Goal: Task Accomplishment & Management: Use online tool/utility

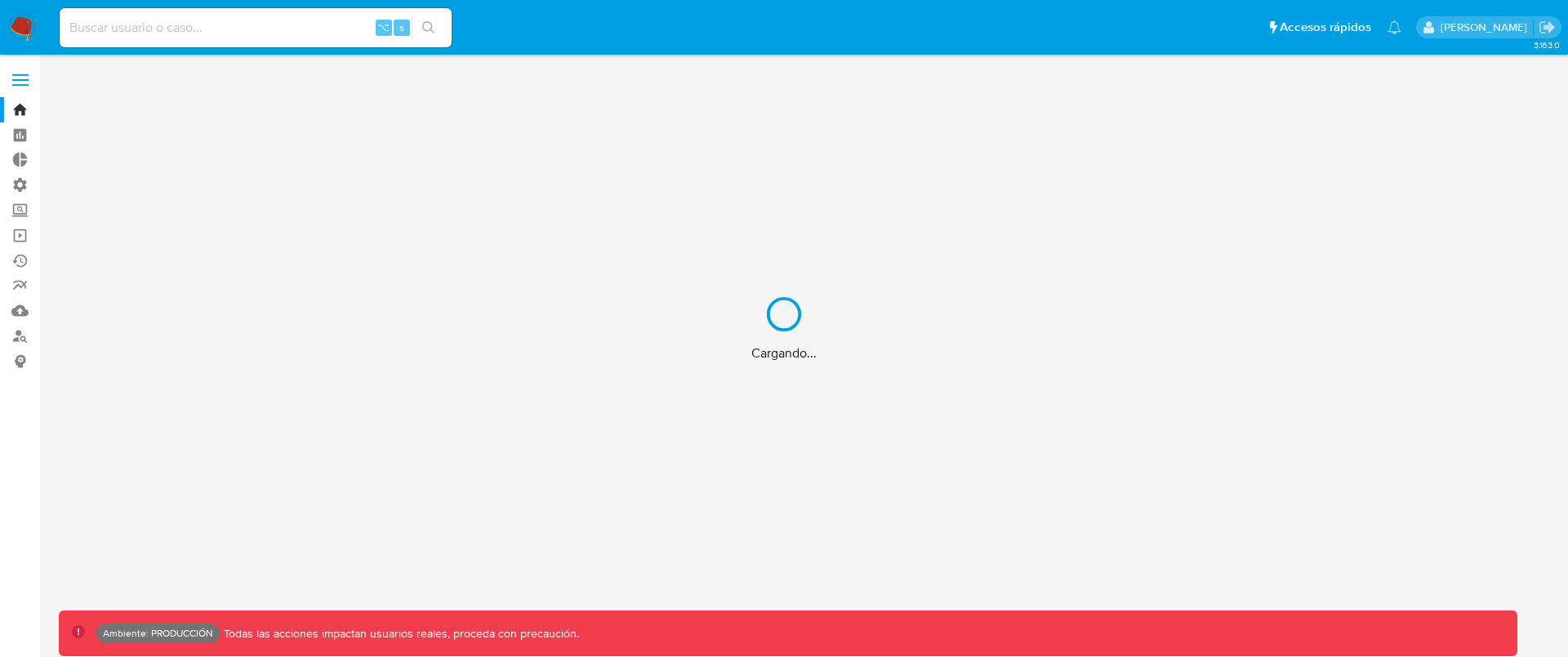
click at [312, 31] on div "Cargando..." at bounding box center [784, 328] width 1568 height 657
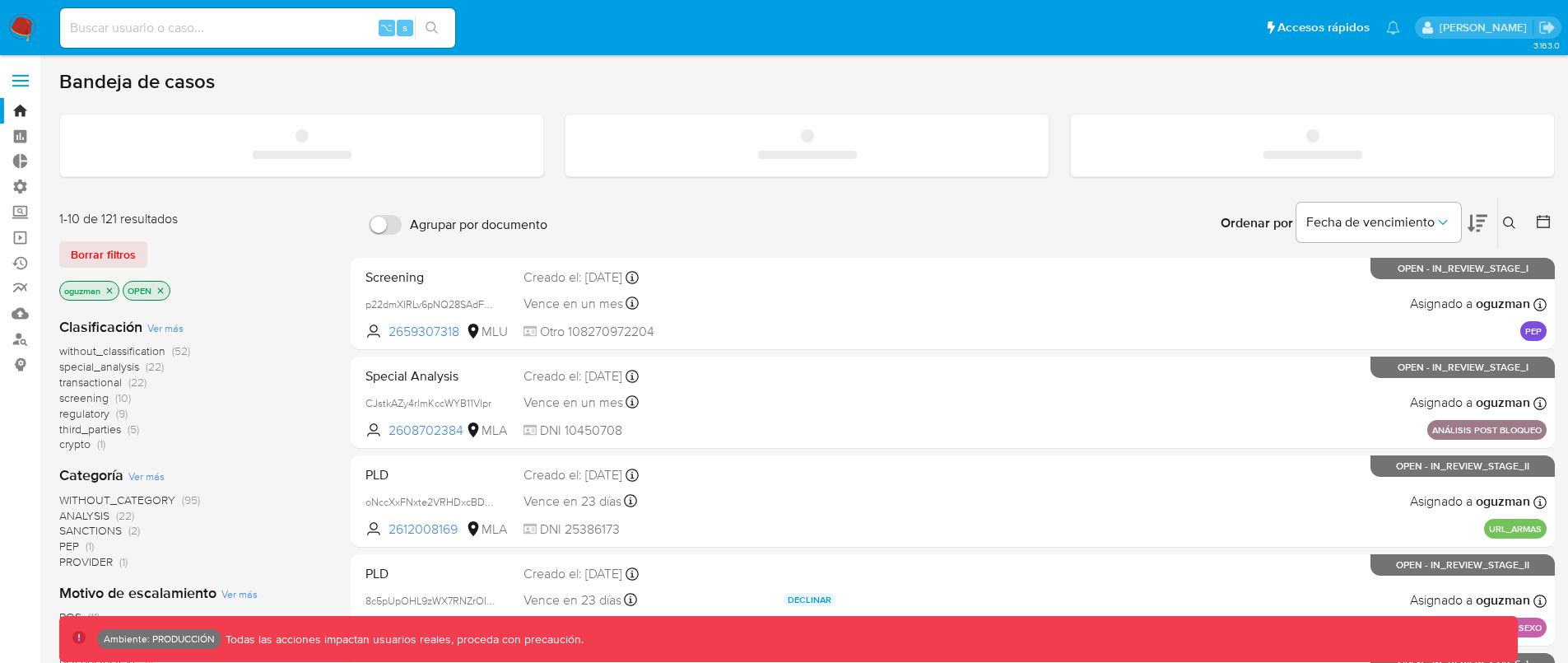
click at [259, 25] on input at bounding box center [258, 29] width 395 height 22
paste input "8epj4FpovvgB5t0TVmghlah9"
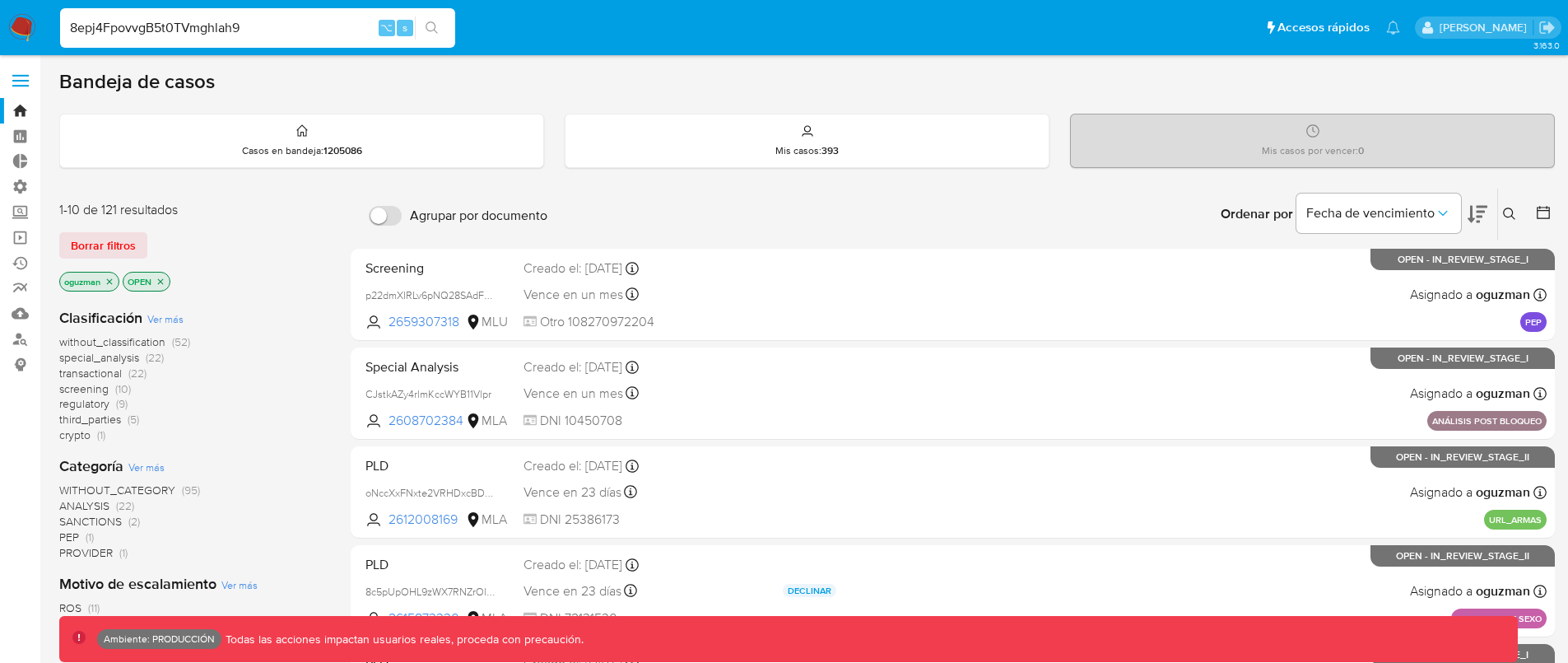
type input "8epj4FpovvgB5t0TVmghlah9"
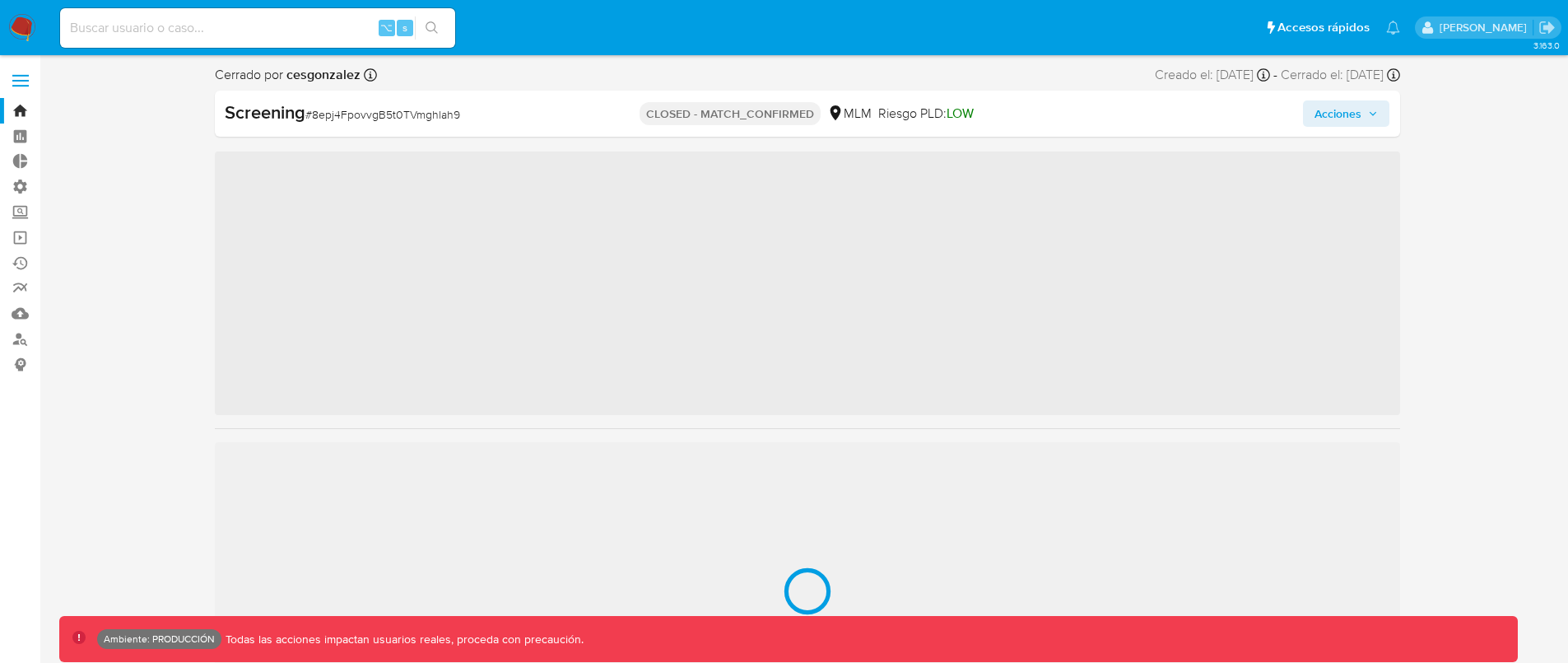
scroll to position [815, 0]
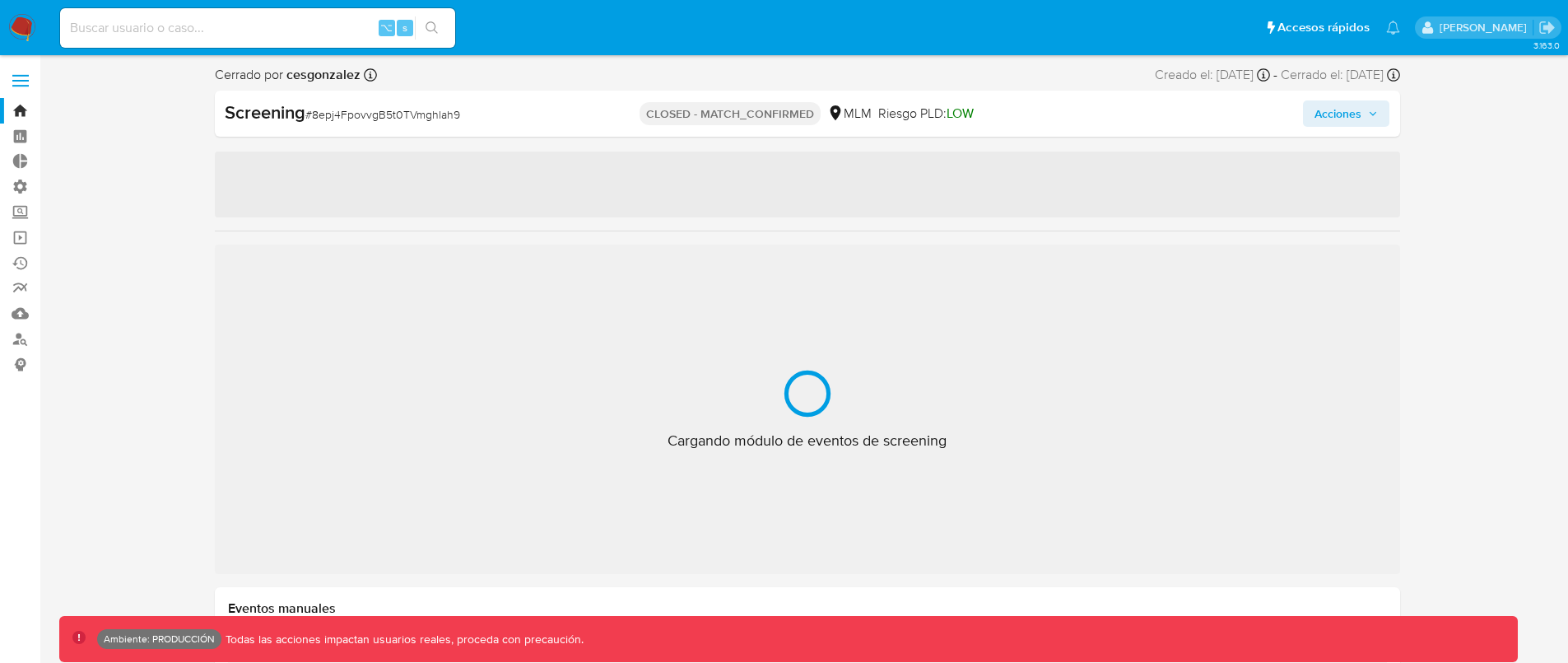
select select "10"
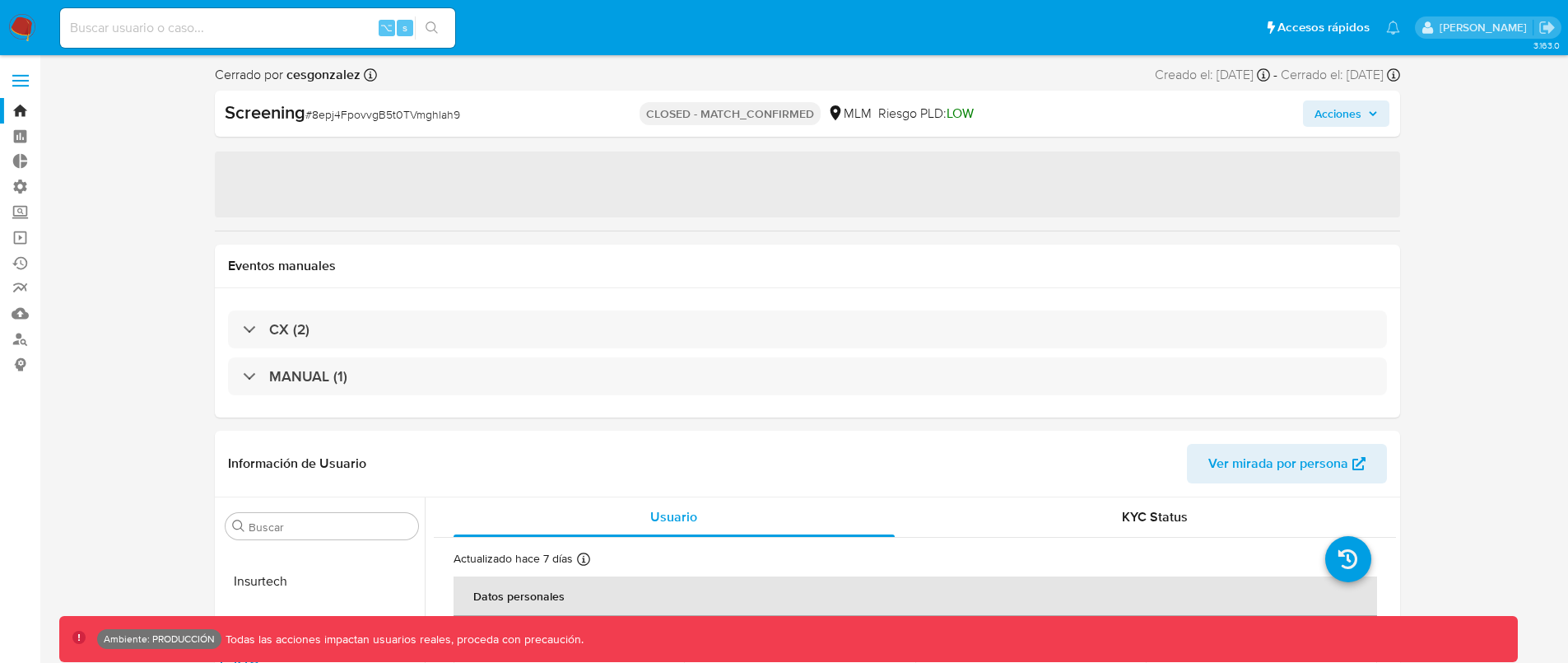
click at [1370, 126] on button "Acciones" at bounding box center [1347, 114] width 87 height 27
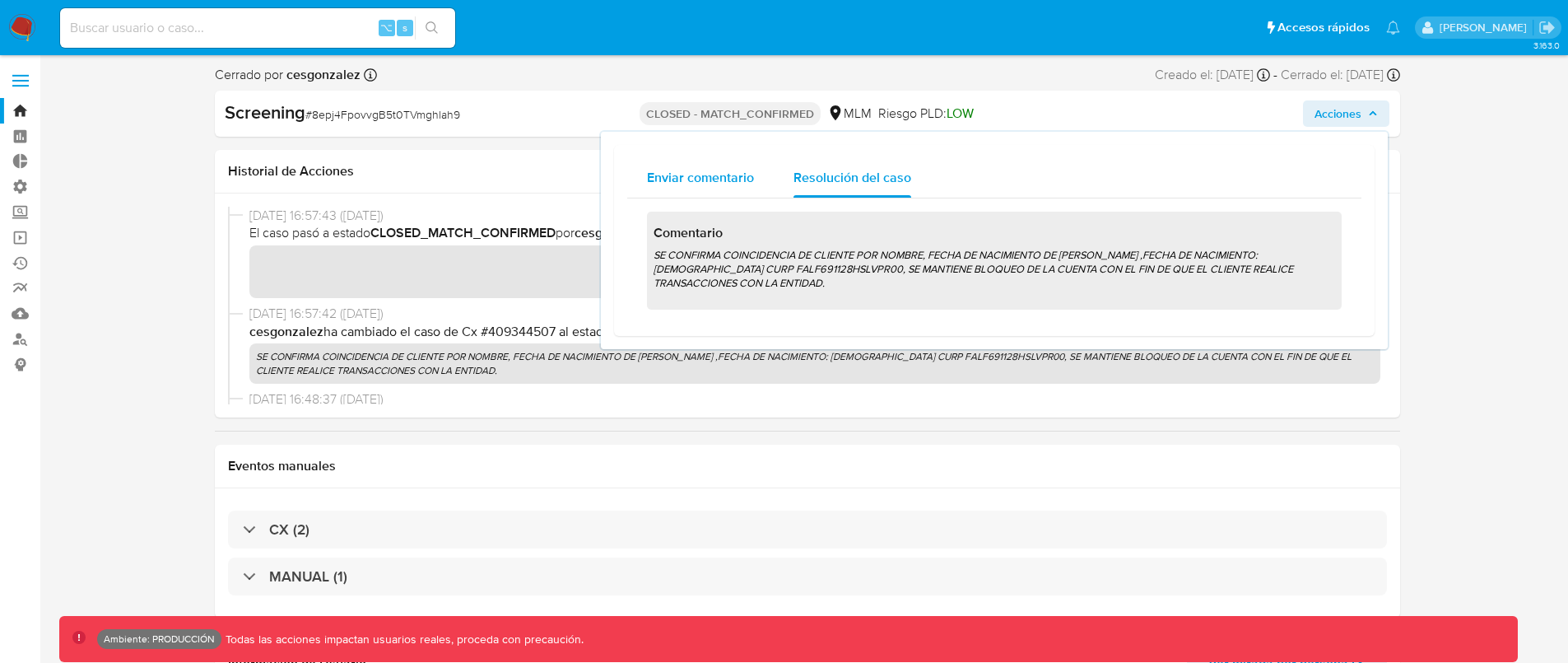
click at [716, 178] on span "Enviar comentario" at bounding box center [700, 177] width 107 height 19
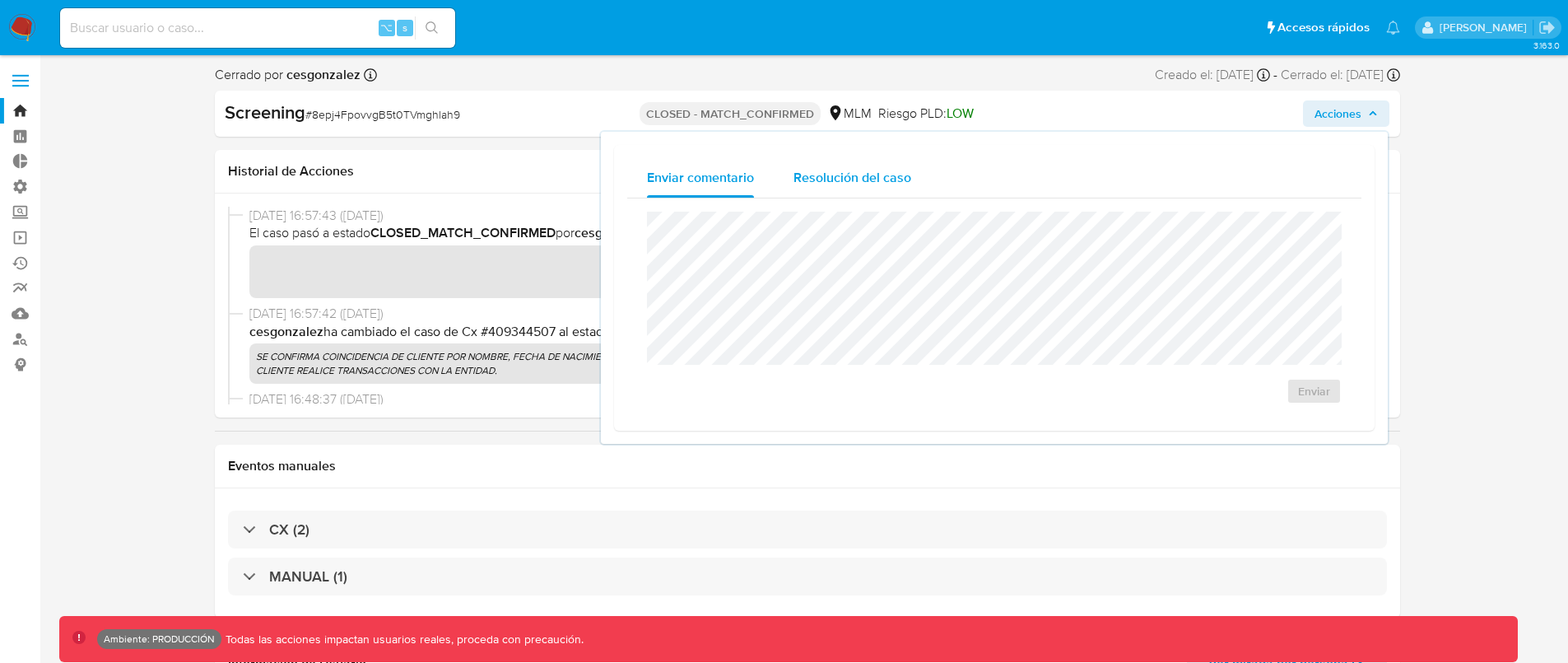
click at [839, 181] on span "Resolución del caso" at bounding box center [852, 177] width 118 height 19
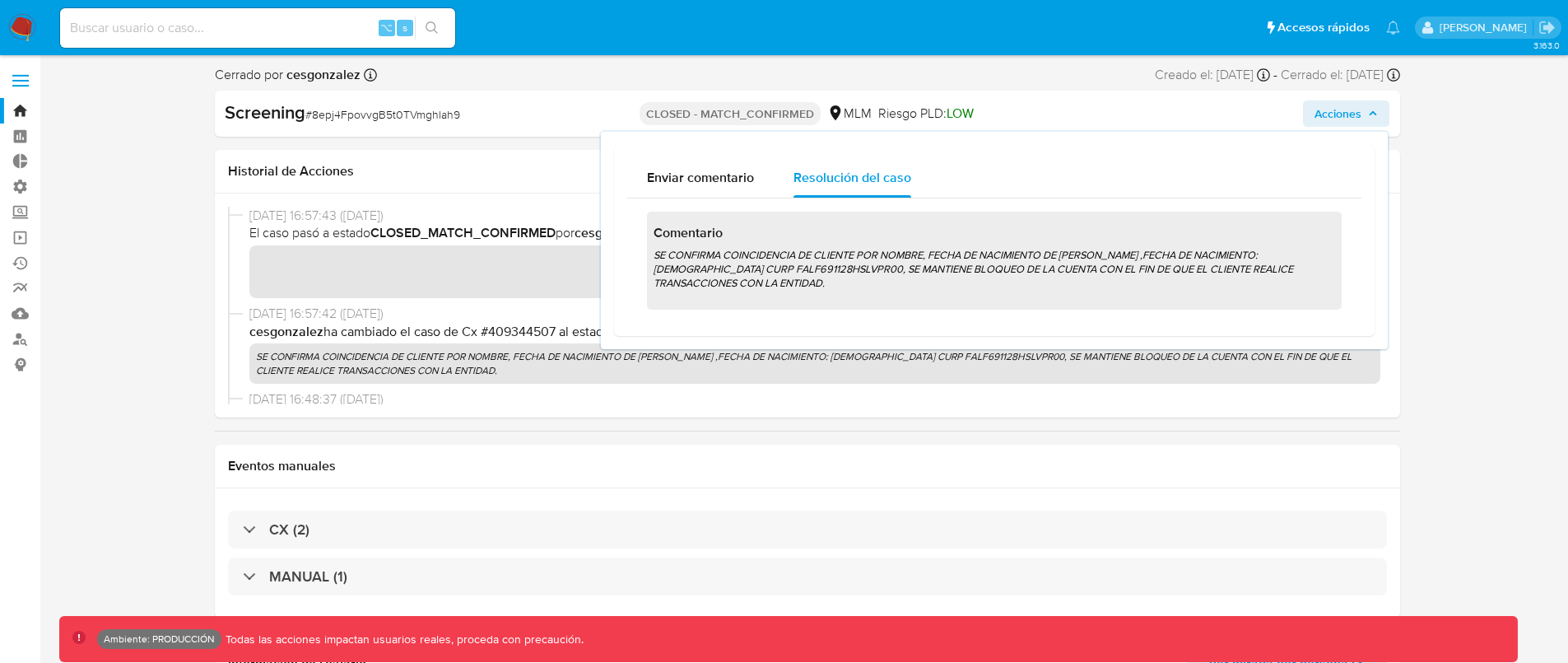
click at [1364, 119] on span "Acciones" at bounding box center [1347, 113] width 63 height 23
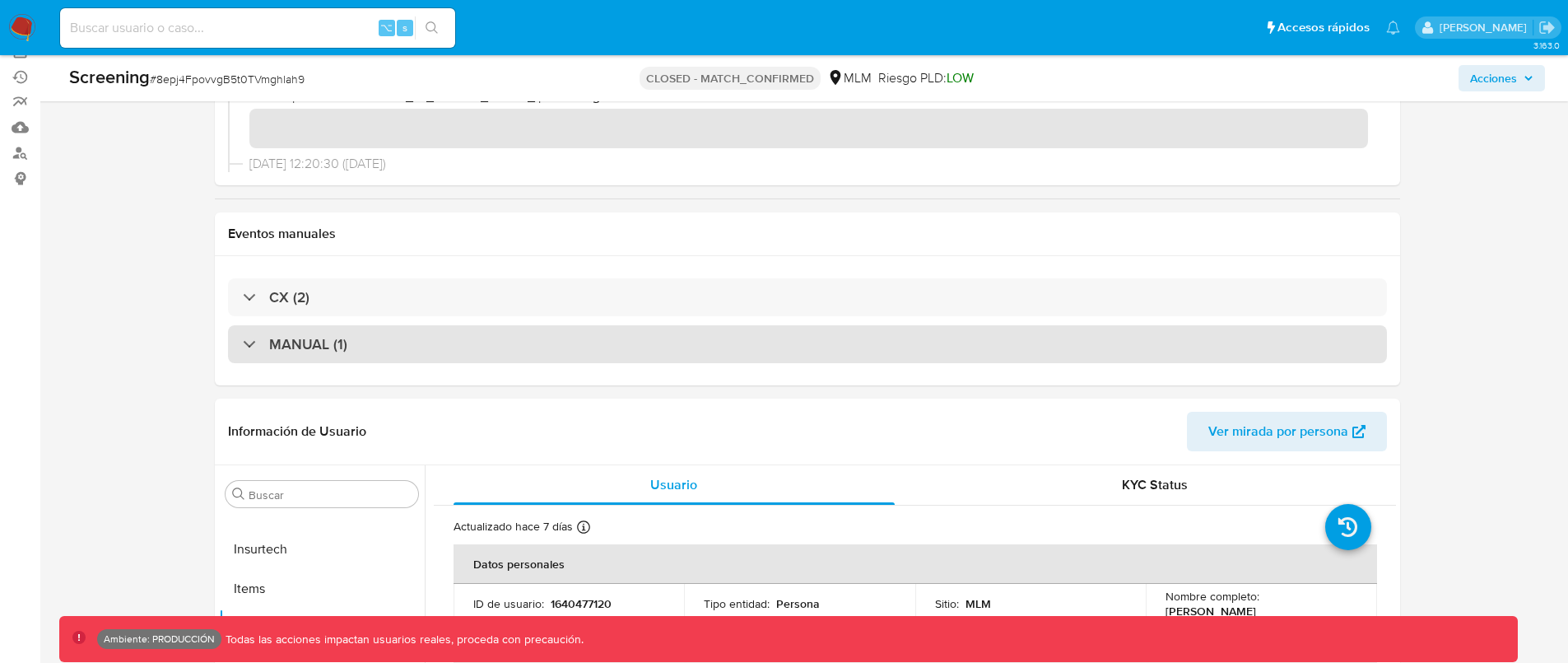
scroll to position [188, 0]
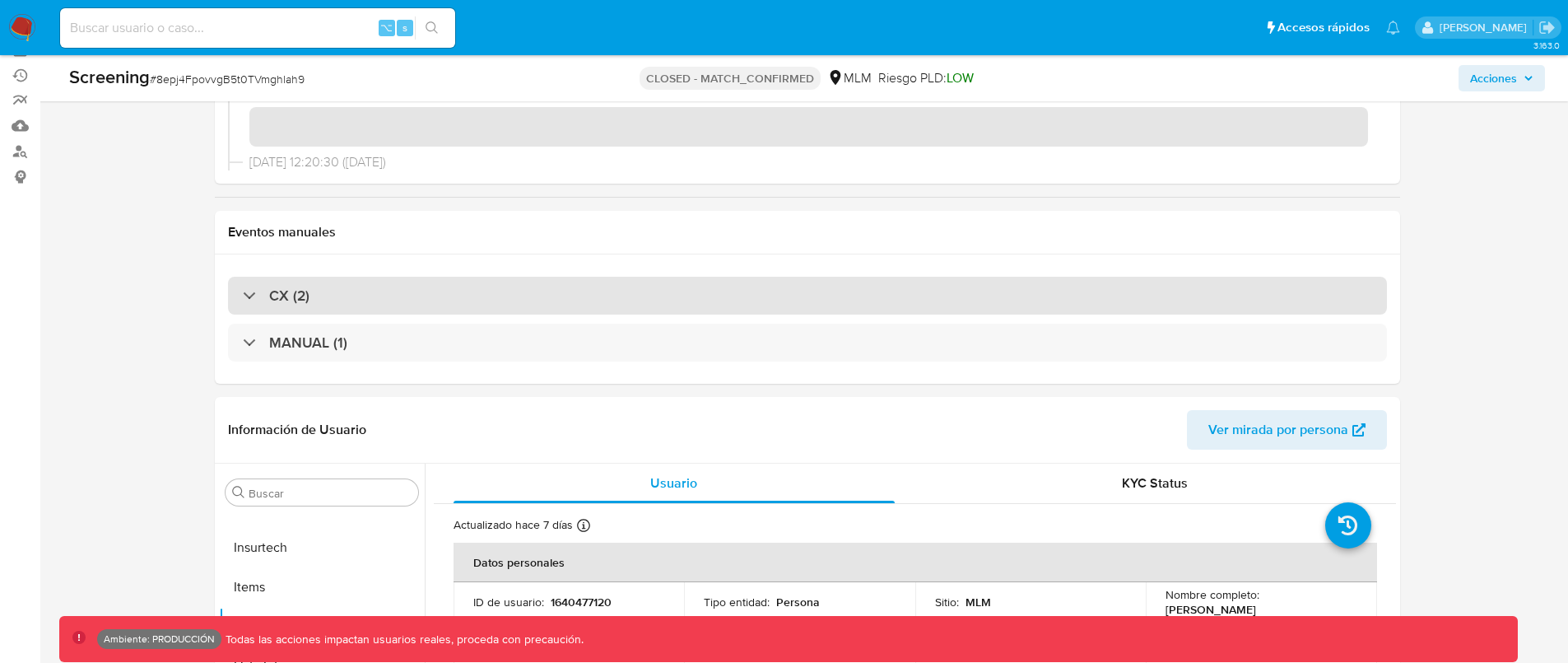
click at [647, 310] on div "CX (2)" at bounding box center [808, 295] width 1159 height 38
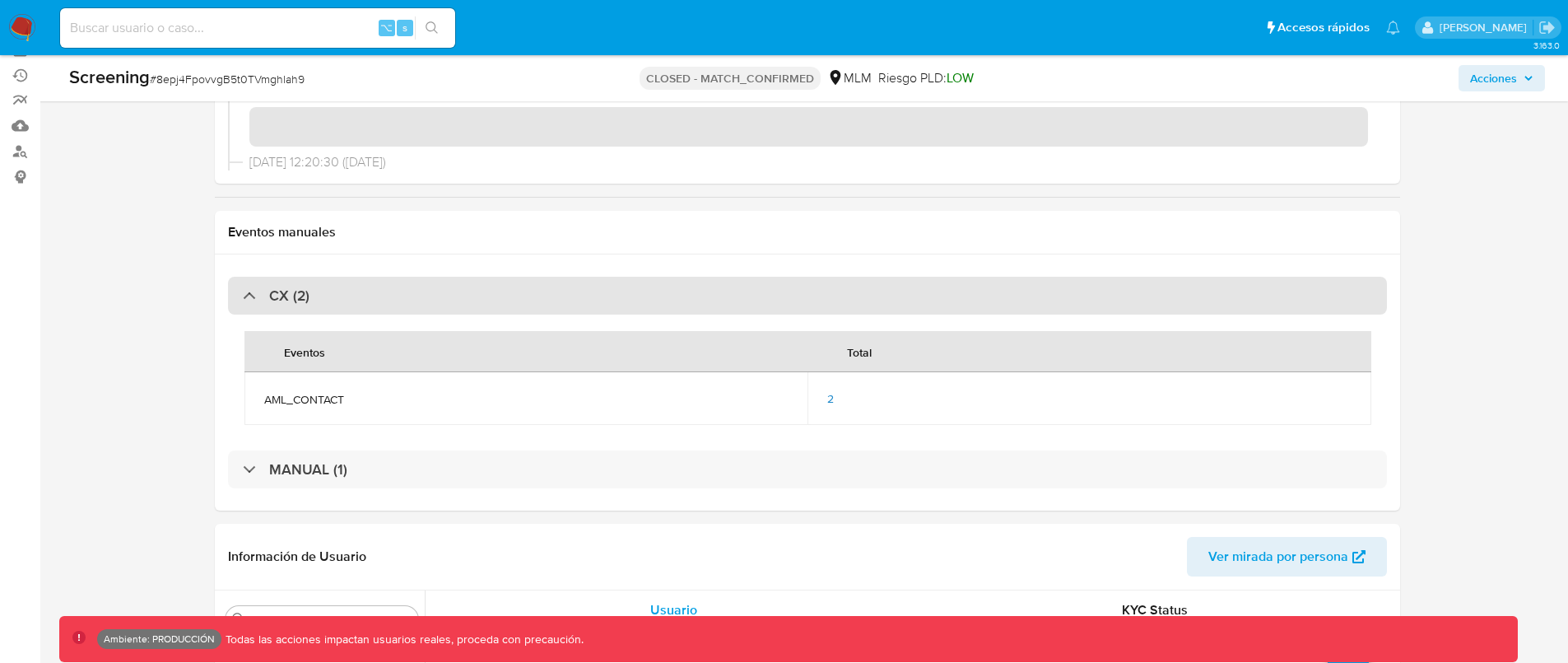
click at [647, 310] on div "CX (2)" at bounding box center [808, 295] width 1159 height 38
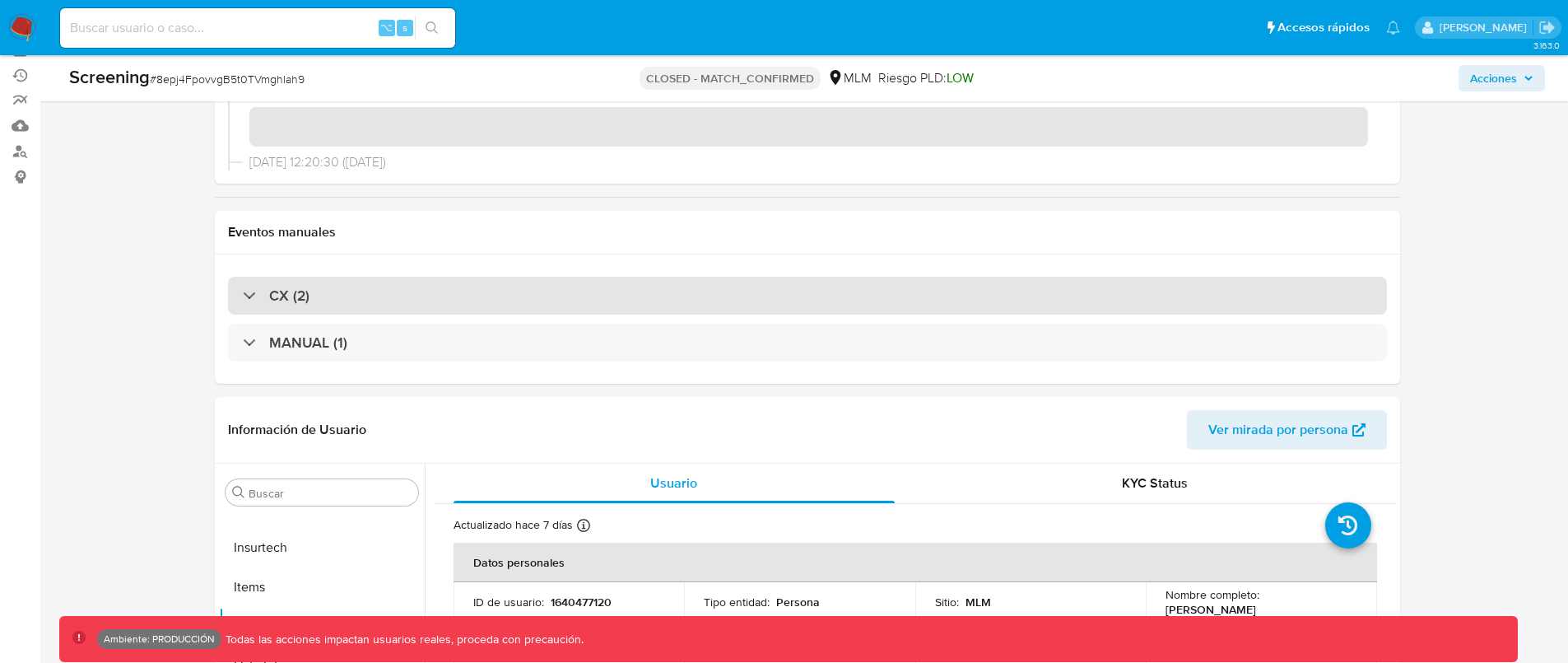
click at [647, 310] on div "CX (2)" at bounding box center [808, 295] width 1159 height 38
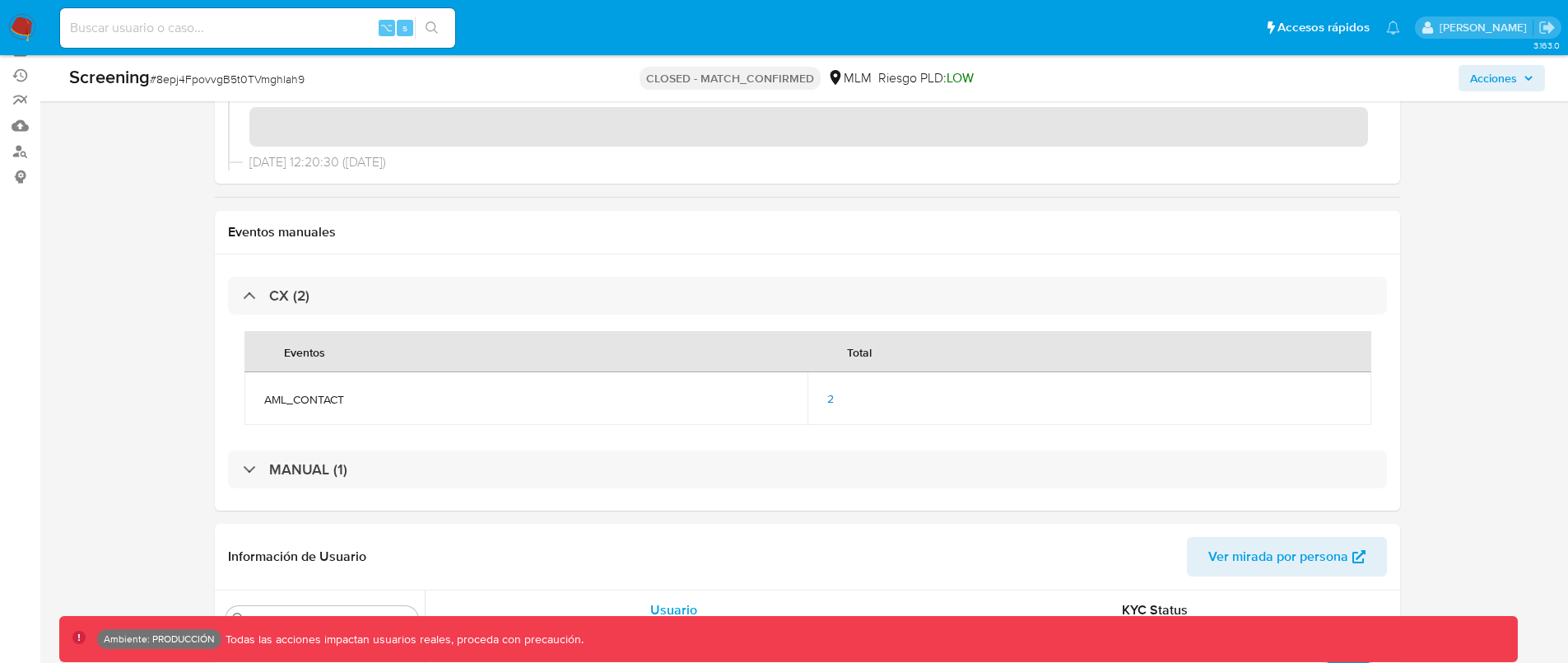
click at [830, 394] on span "2" at bounding box center [830, 398] width 7 height 17
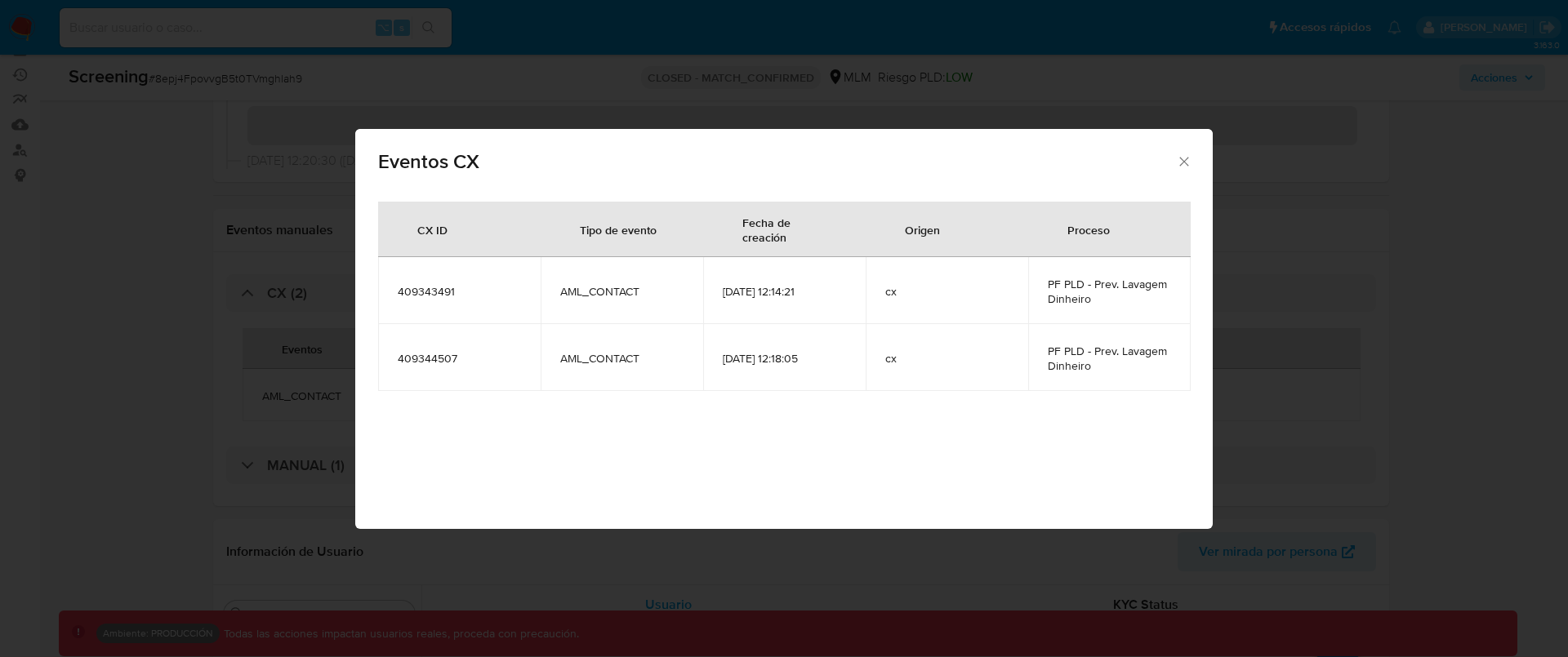
click at [1182, 166] on icon "Cerrar" at bounding box center [1184, 162] width 17 height 17
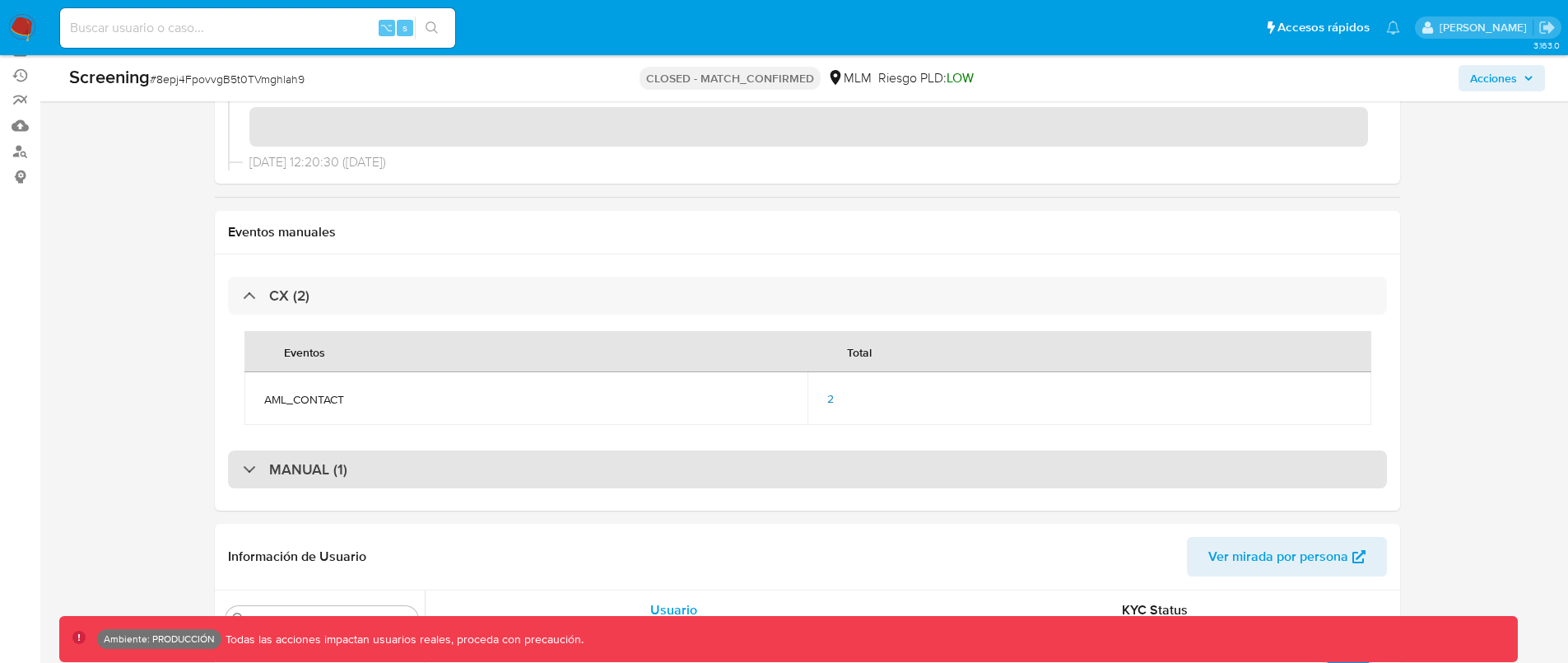
click at [476, 471] on div "MANUAL (1)" at bounding box center [808, 469] width 1159 height 38
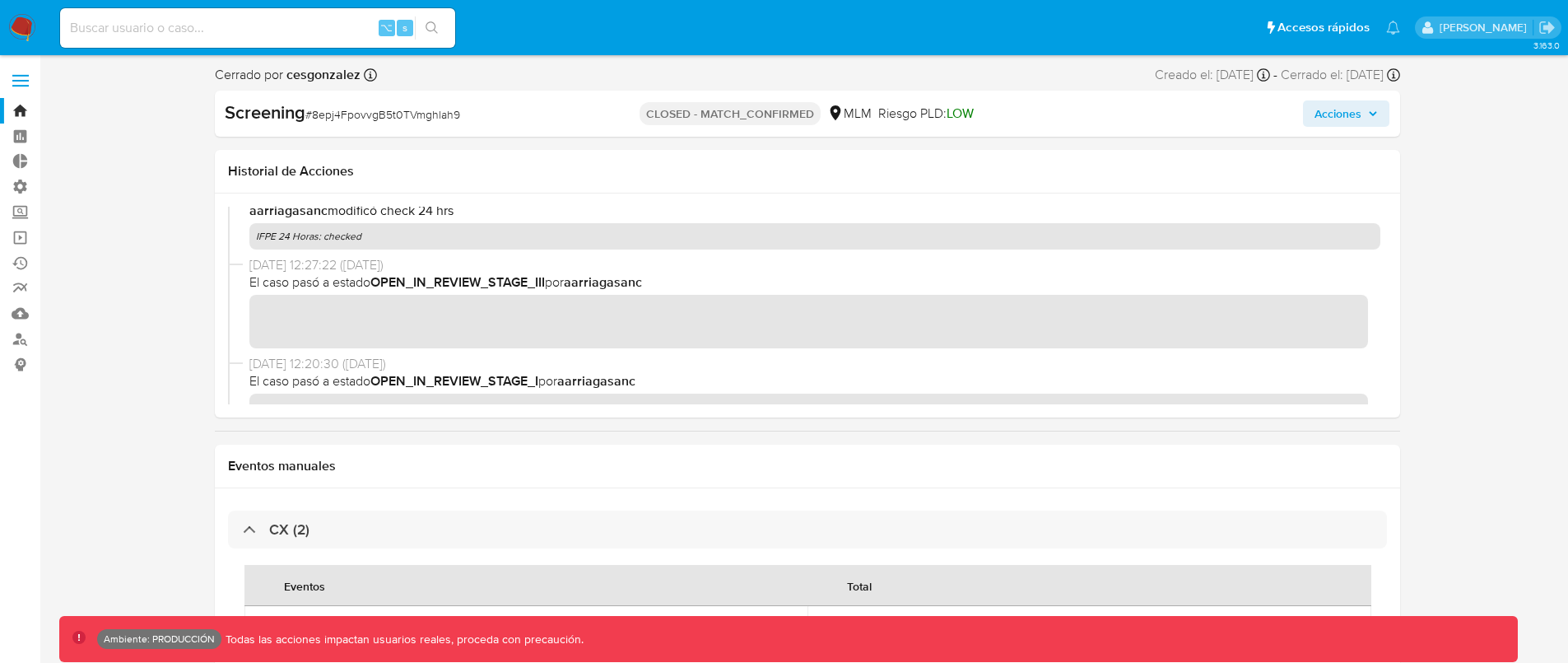
scroll to position [310, 0]
